Goal: Transaction & Acquisition: Purchase product/service

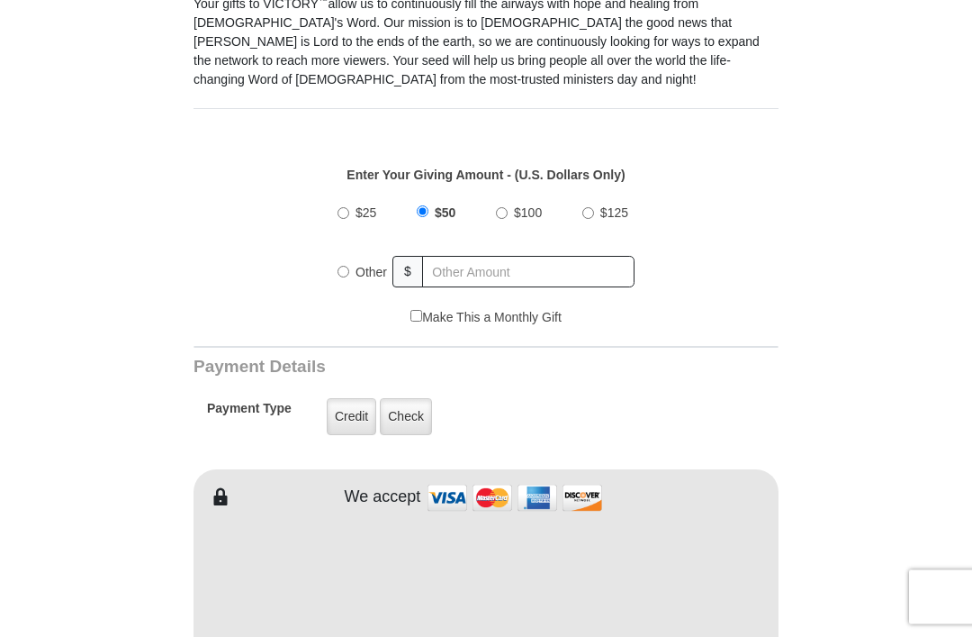
scroll to position [524, 0]
click at [358, 269] on span "Other" at bounding box center [372, 272] width 32 height 14
click at [349, 269] on input "Other" at bounding box center [344, 272] width 12 height 12
radio input "true"
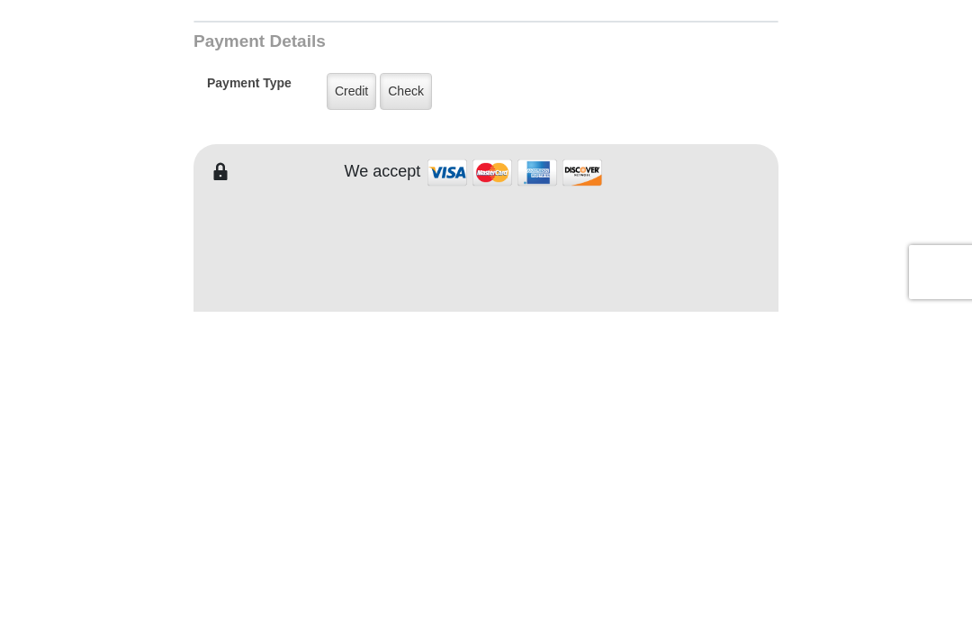
type input "225.00"
click at [347, 398] on label "Credit" at bounding box center [352, 416] width 50 height 37
click at [0, 0] on input "Credit" at bounding box center [0, 0] width 0 height 0
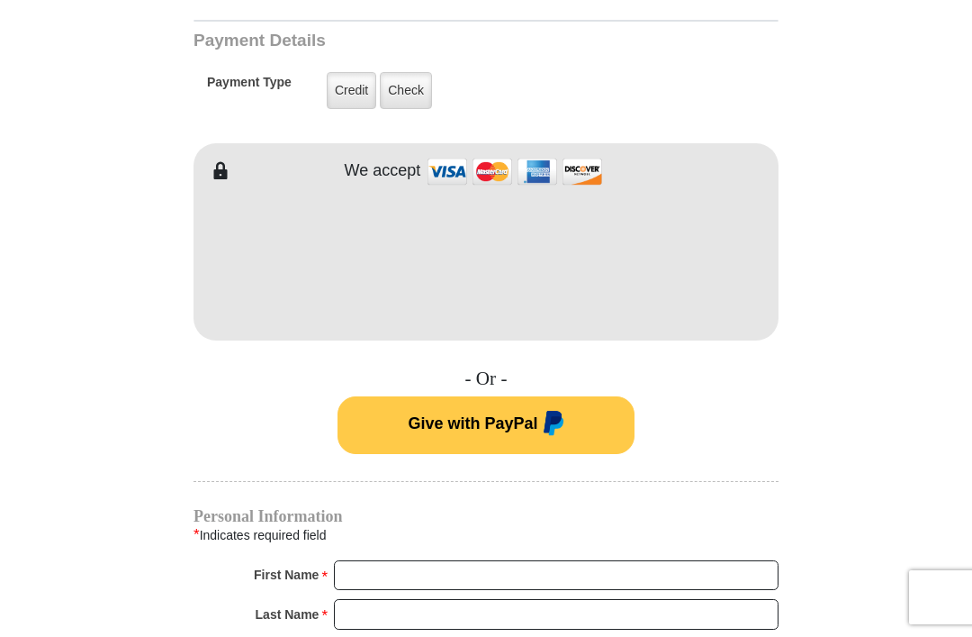
scroll to position [849, 0]
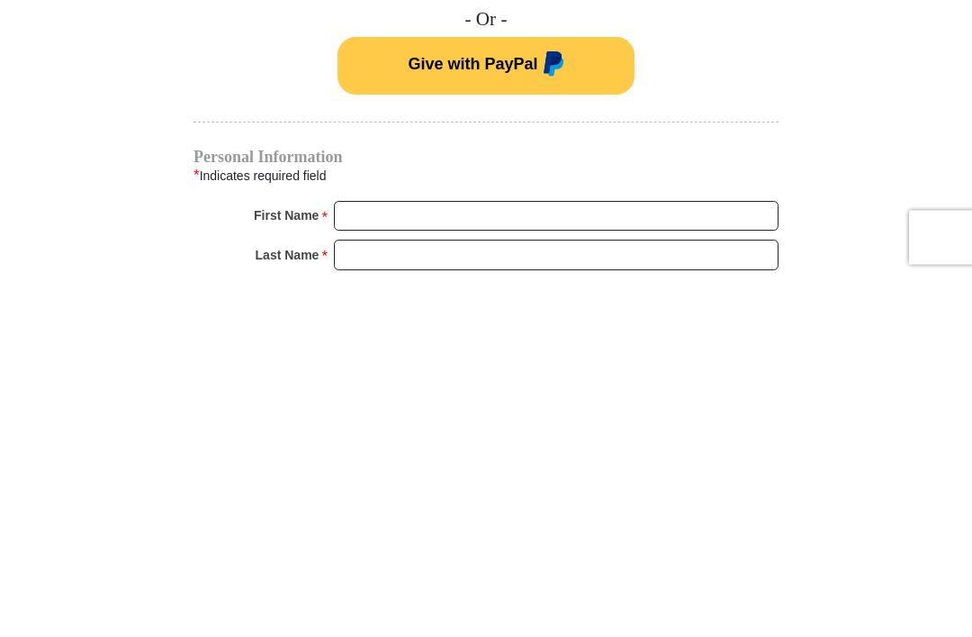
click at [375, 561] on input "First Name *" at bounding box center [556, 576] width 445 height 31
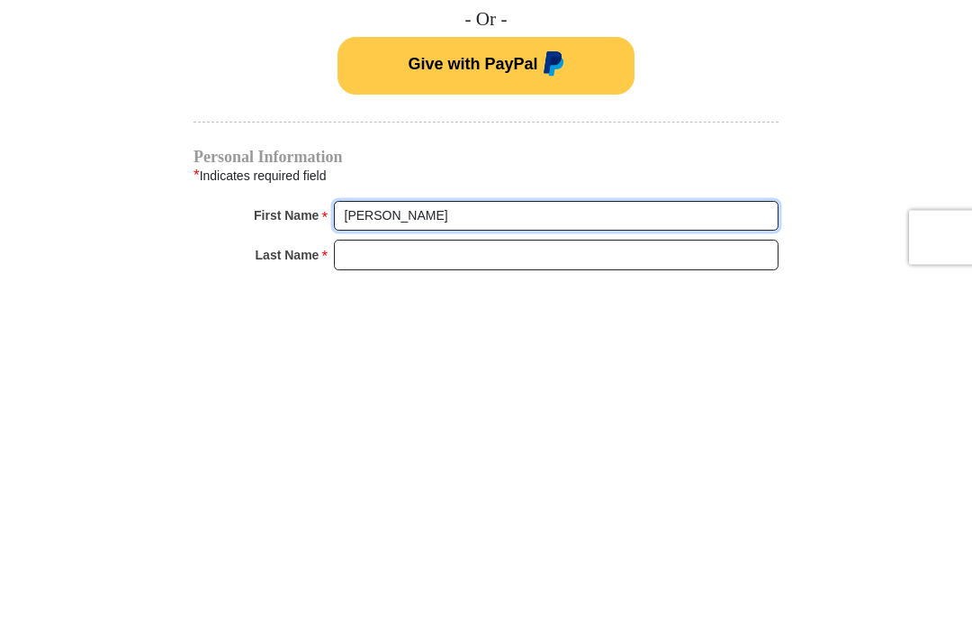
type input "Althea"
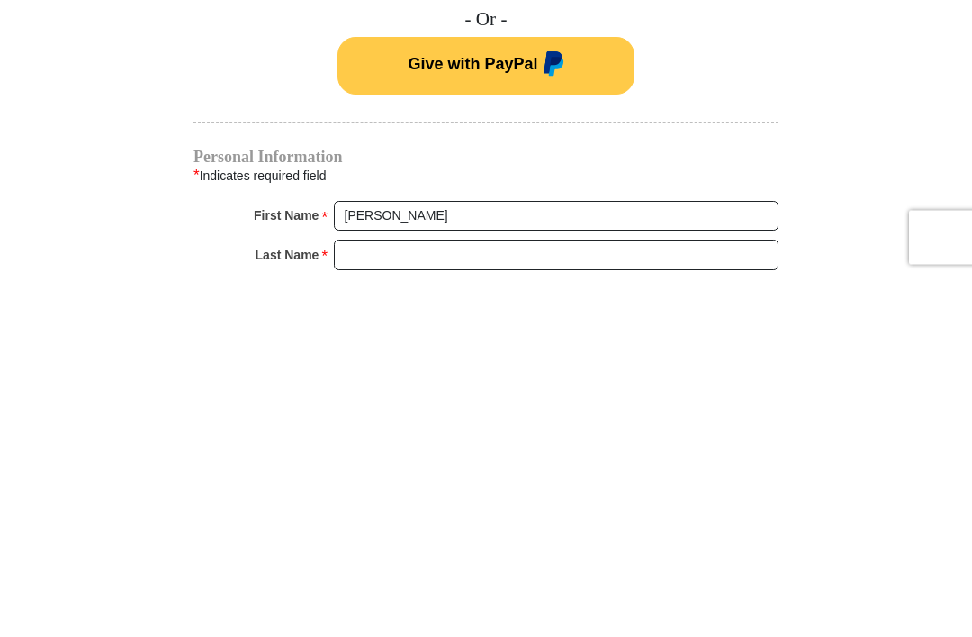
click at [371, 600] on input "Last Name *" at bounding box center [556, 615] width 445 height 31
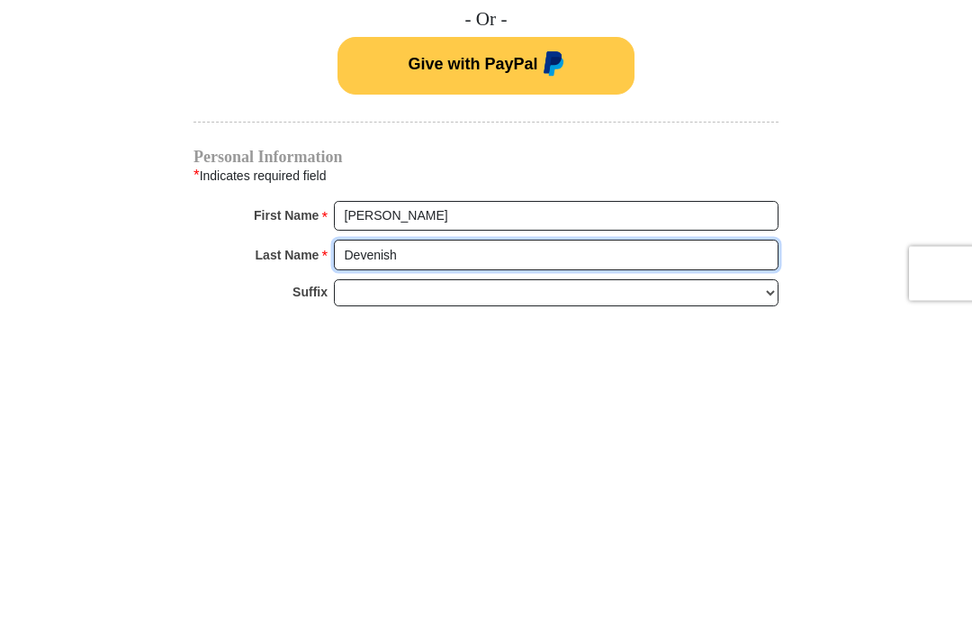
scroll to position [890, 0]
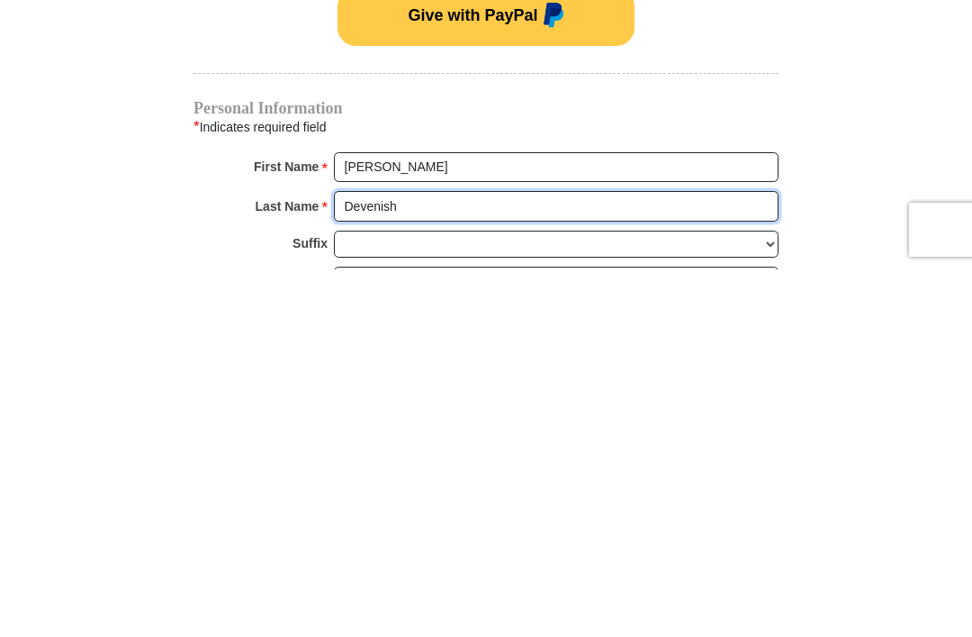
type input "Devenish"
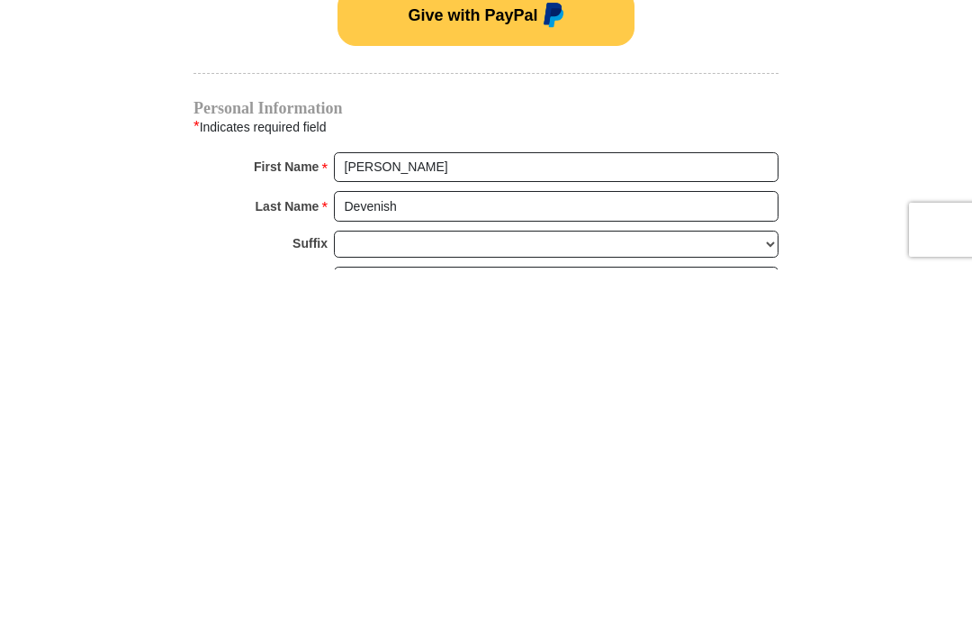
click at [368, 634] on input "Email *" at bounding box center [556, 649] width 445 height 31
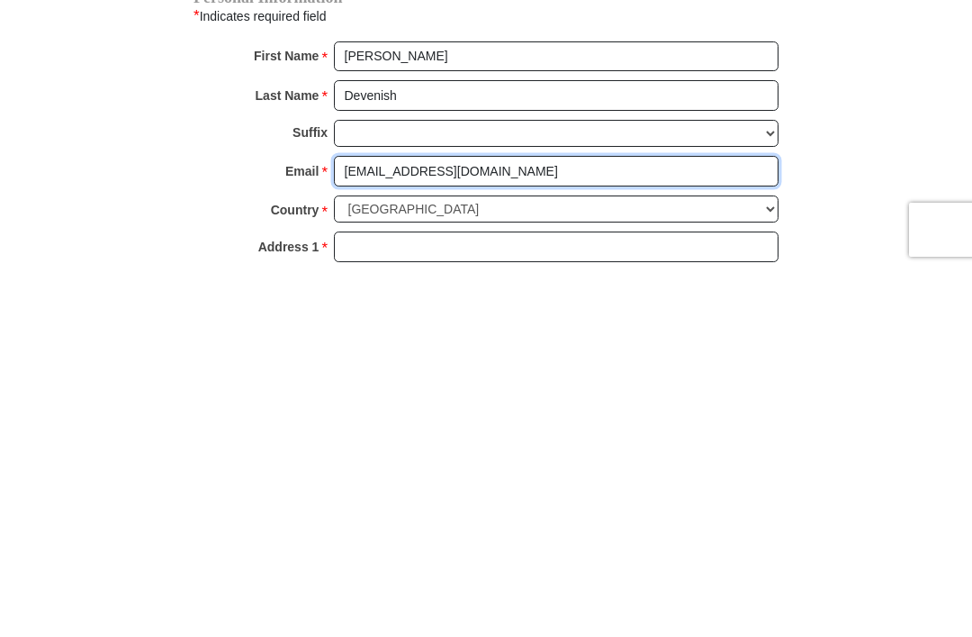
type input "althea850@gmail.com"
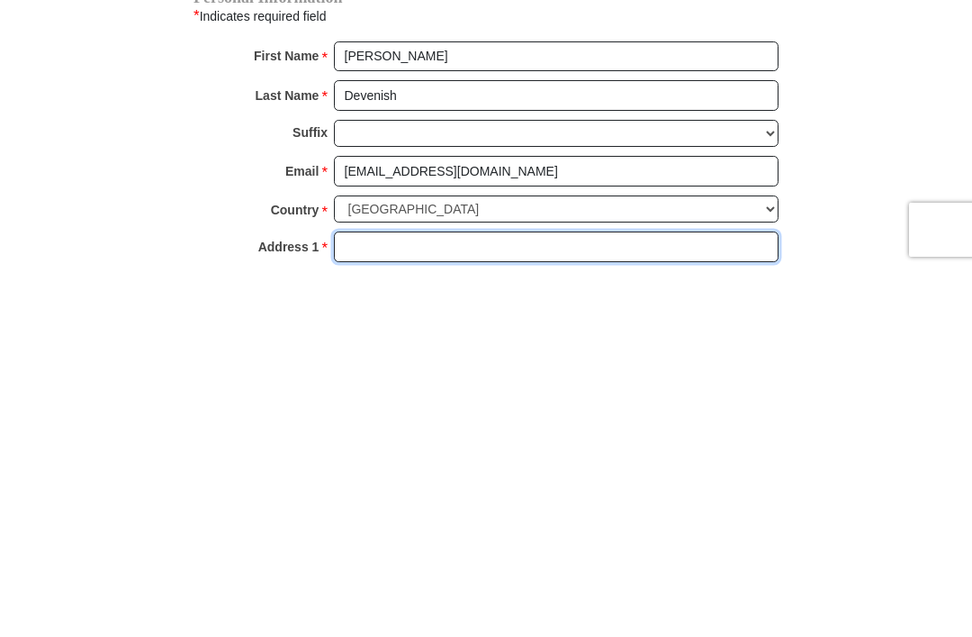
click at [369, 599] on input "Address 1 *" at bounding box center [556, 614] width 445 height 31
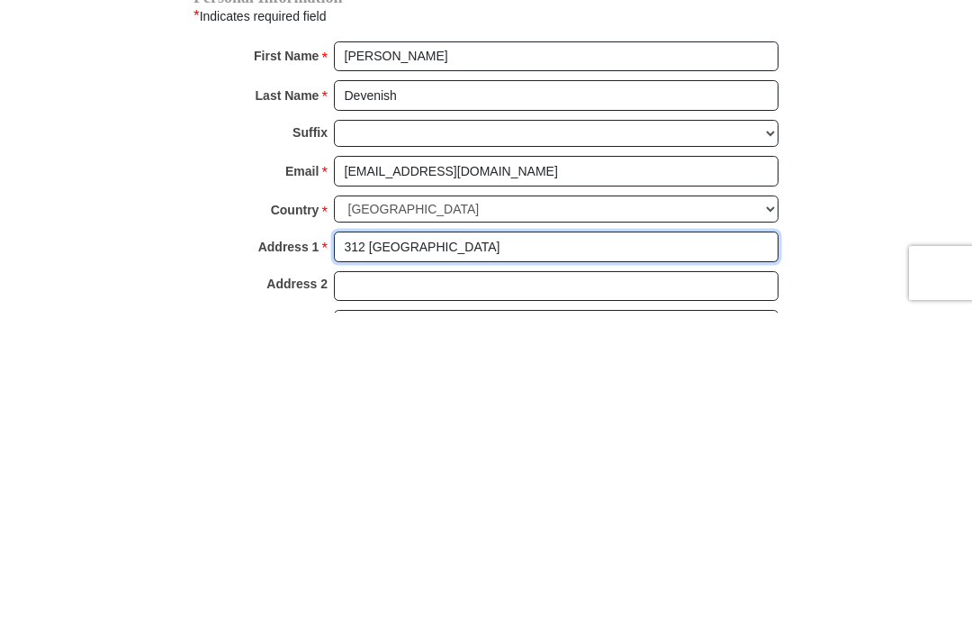
scroll to position [1053, 0]
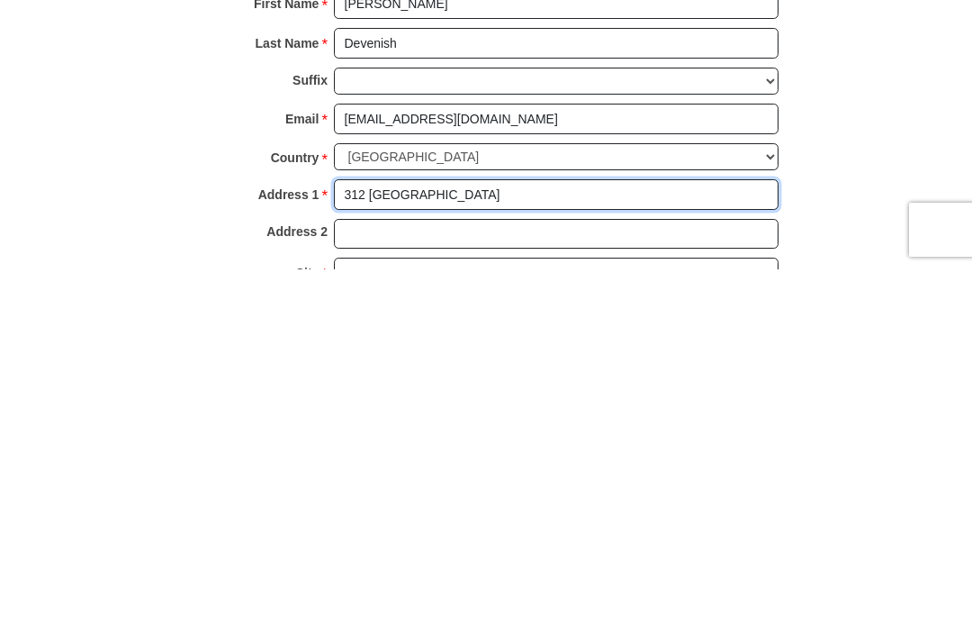
type input "312 Spruce Meadow Grove"
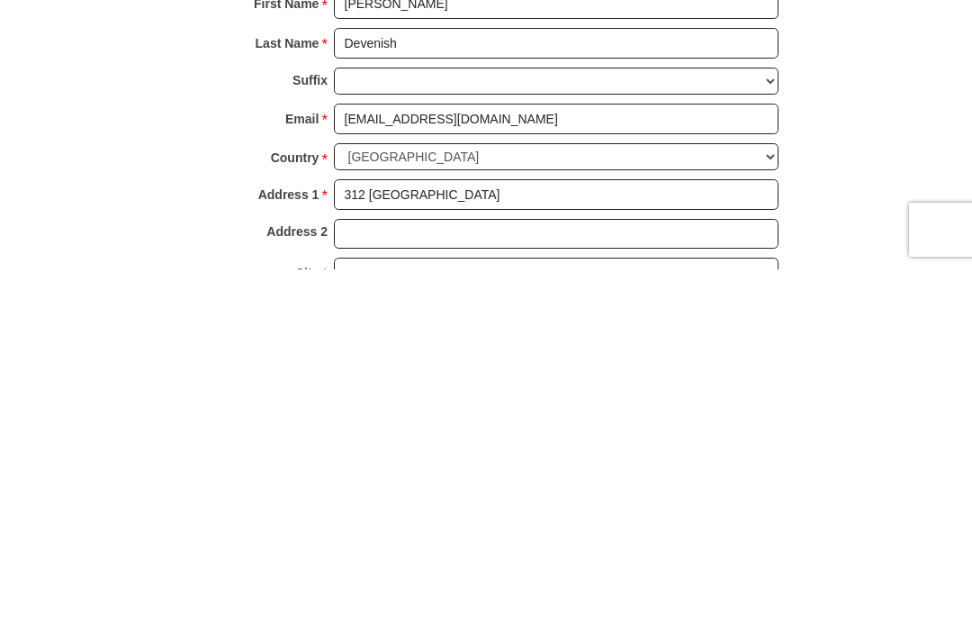
click at [366, 625] on input "City *" at bounding box center [556, 640] width 445 height 31
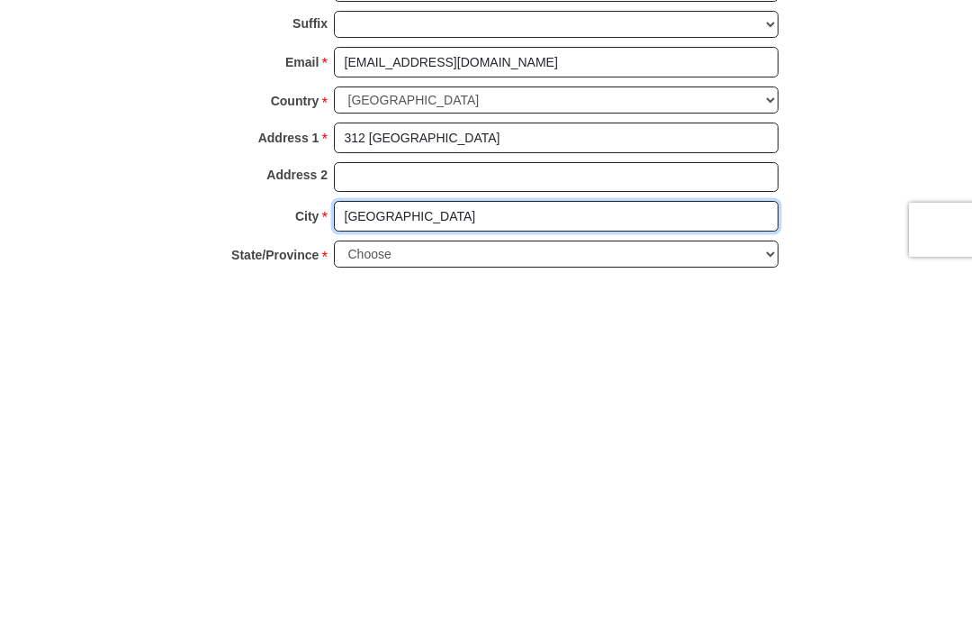
type input "Woodland Park"
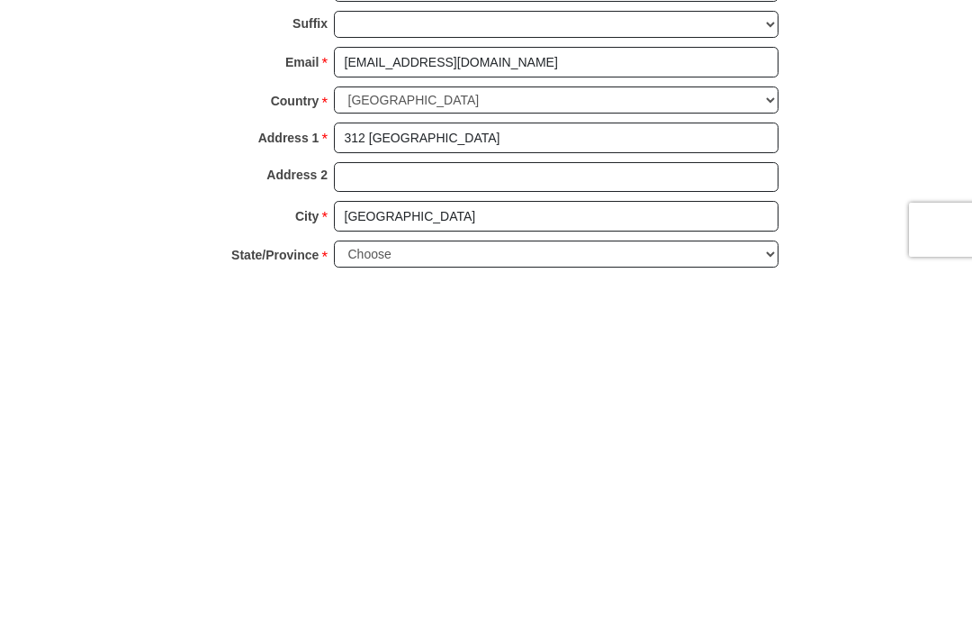
click at [769, 608] on select "Choose Alabama Alaska American Samoa Arizona Arkansas Armed Forces Americas Arm…" at bounding box center [556, 622] width 445 height 28
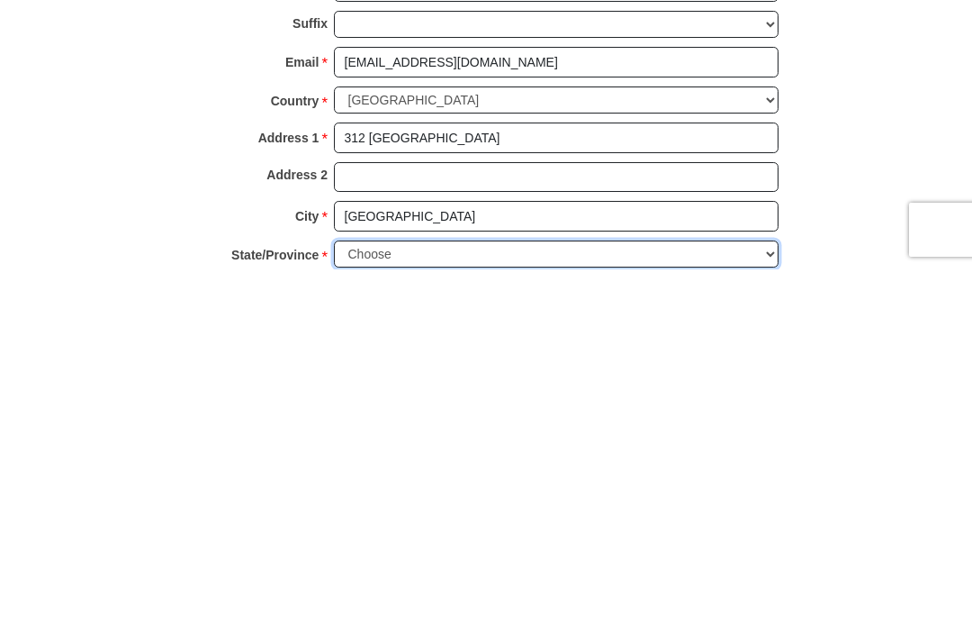
scroll to position [1478, 0]
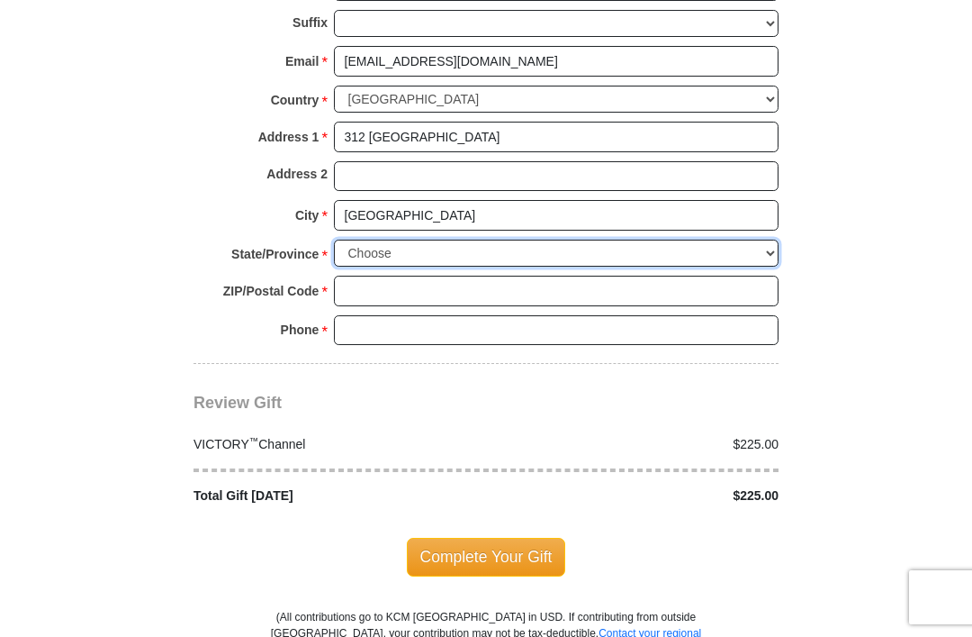
select select "CO"
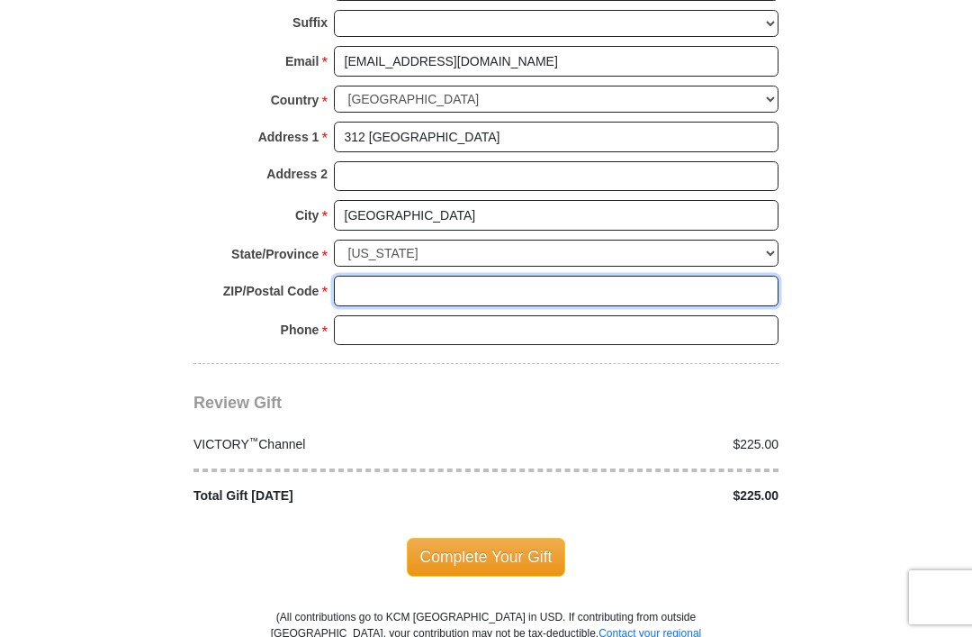
click at [360, 276] on input "ZIP/Postal Code *" at bounding box center [556, 291] width 445 height 31
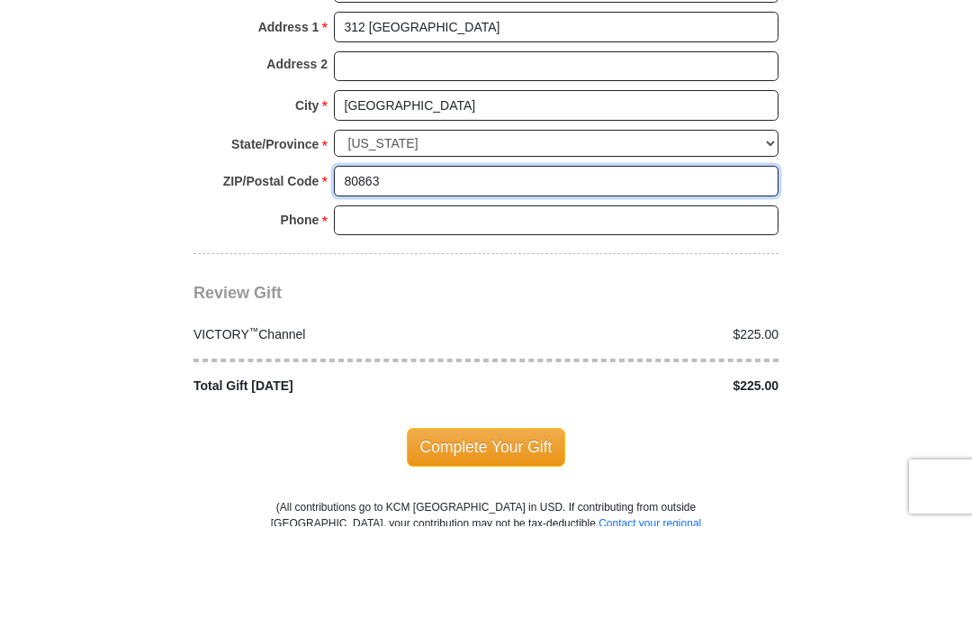
type input "80863"
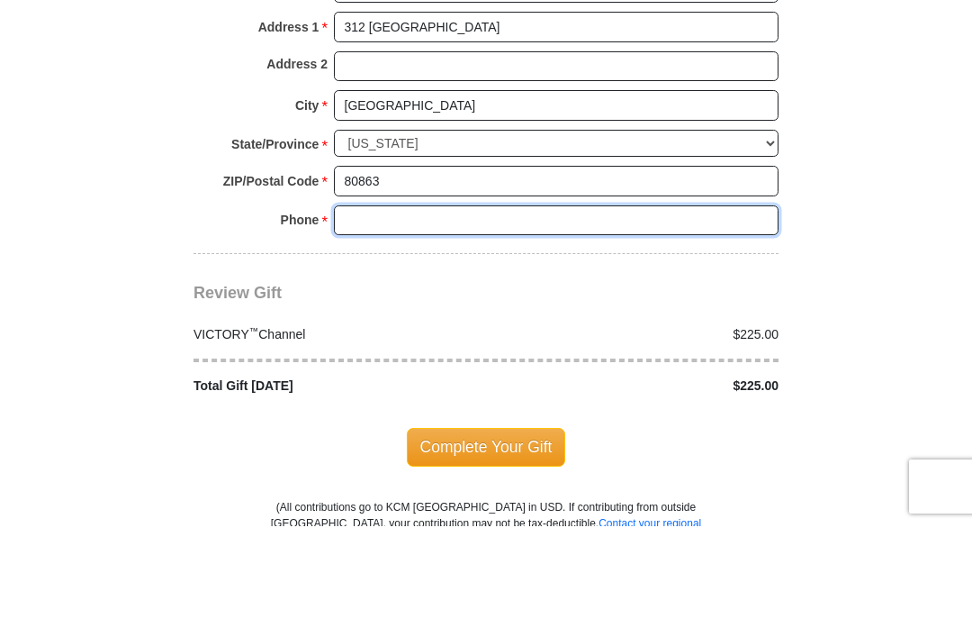
click at [361, 316] on input "Phone * *" at bounding box center [556, 331] width 445 height 31
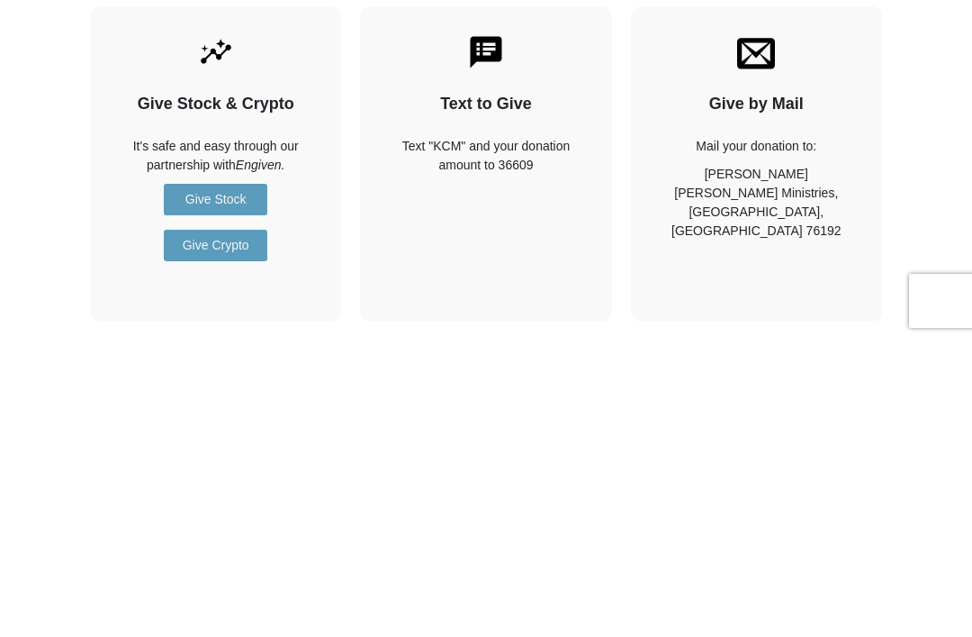
scroll to position [1830, 0]
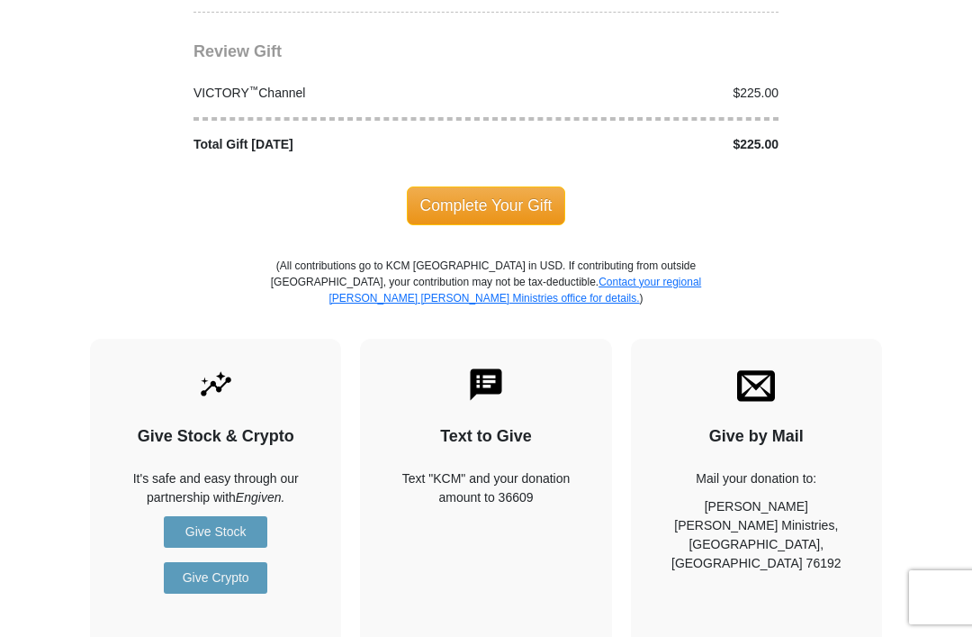
type input "8502944991"
click at [500, 186] on span "Complete Your Gift" at bounding box center [486, 205] width 159 height 38
